Goal: Task Accomplishment & Management: Use online tool/utility

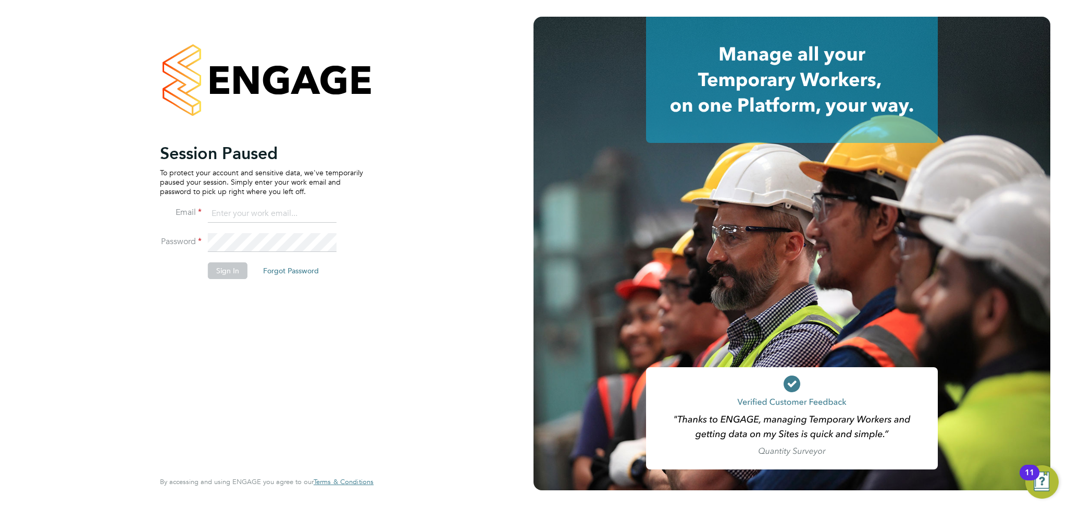
type input "[EMAIL_ADDRESS][DOMAIN_NAME]"
click at [228, 275] on button "Sign In" at bounding box center [228, 270] width 40 height 17
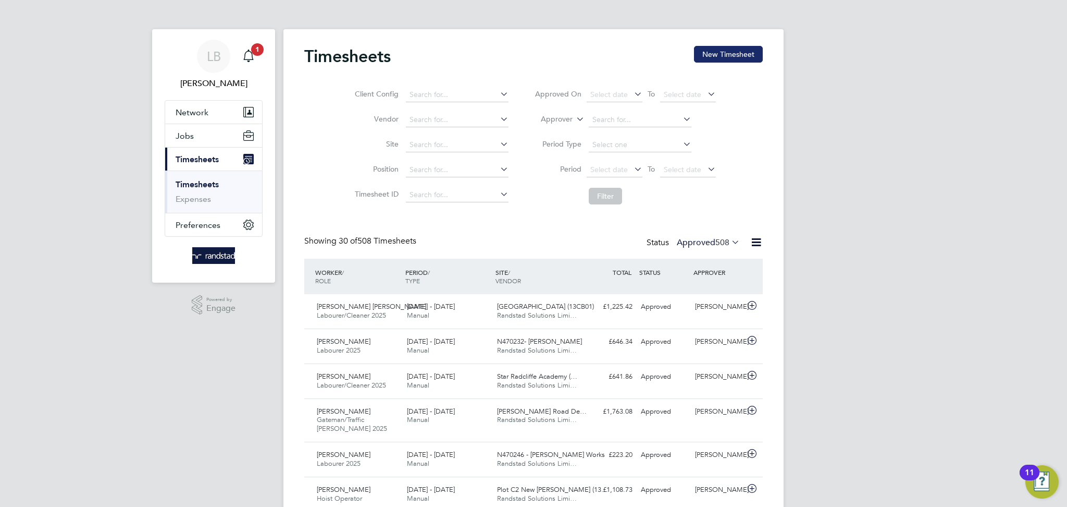
click at [728, 56] on button "New Timesheet" at bounding box center [728, 54] width 69 height 17
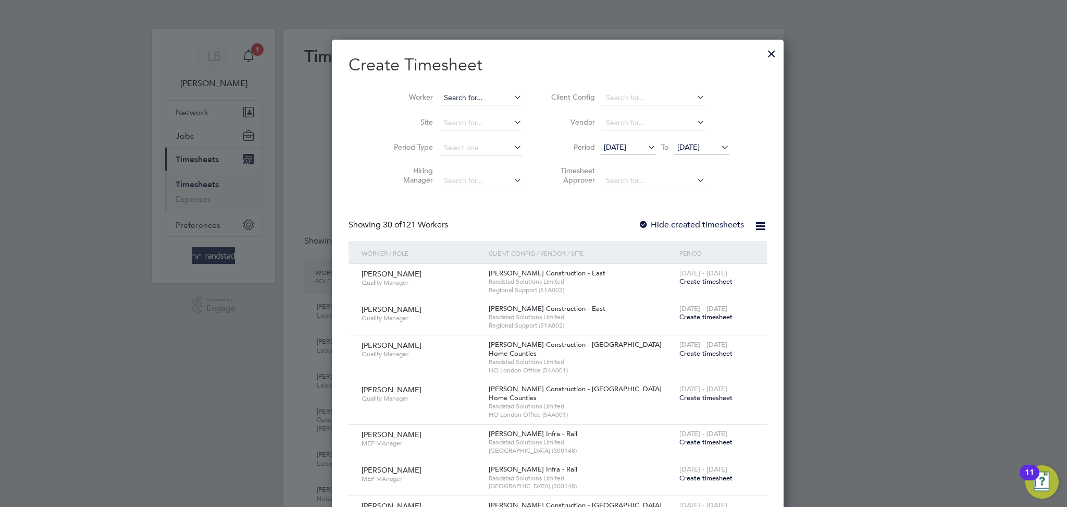
click at [459, 101] on input at bounding box center [481, 98] width 82 height 15
click at [460, 106] on li "Phill ip Mcki bben" at bounding box center [456, 112] width 83 height 14
type input "[PERSON_NAME]"
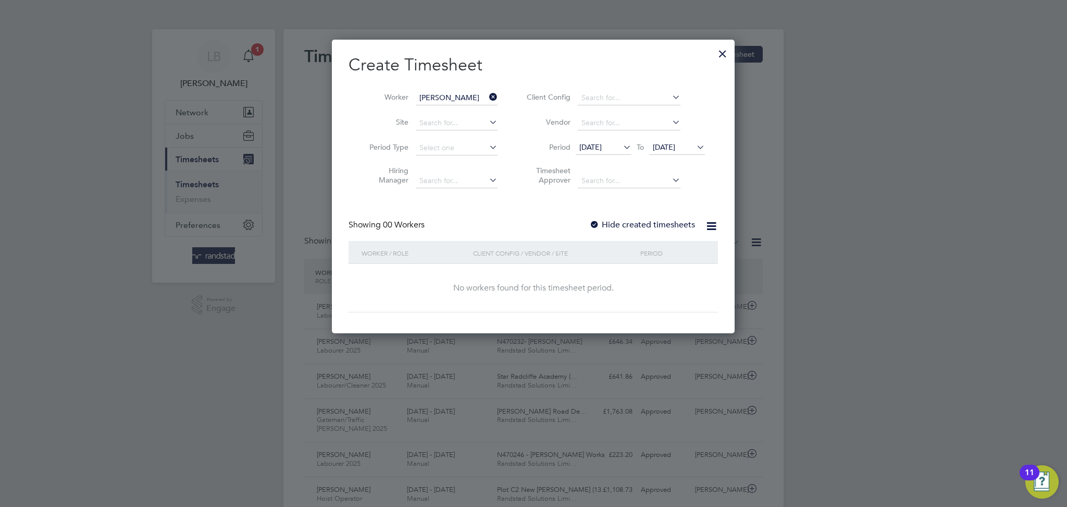
click at [656, 222] on label "Hide created timesheets" at bounding box center [642, 224] width 106 height 10
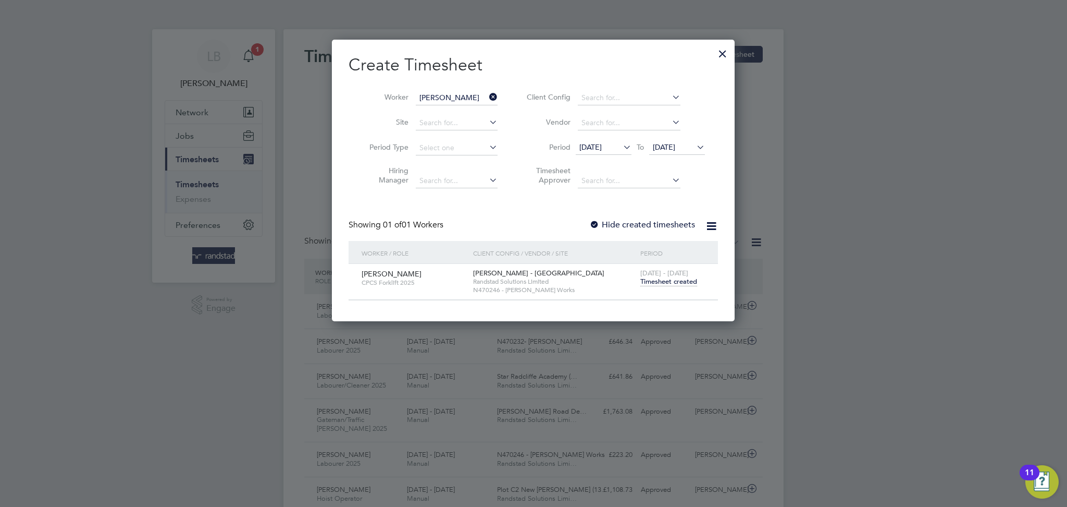
click at [662, 279] on span "Timesheet created" at bounding box center [669, 281] width 57 height 9
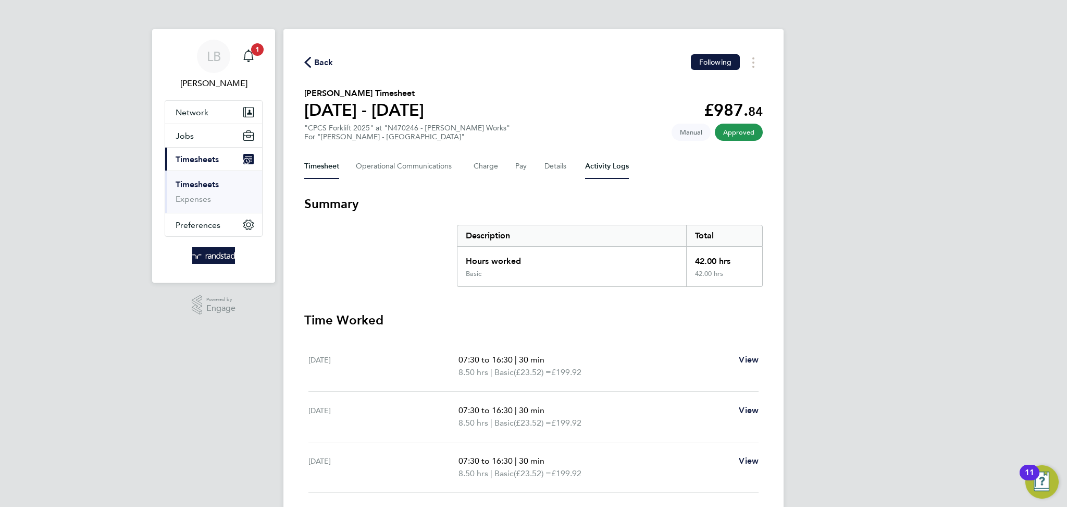
click at [606, 167] on Logs-tab "Activity Logs" at bounding box center [607, 166] width 44 height 25
